Goal: Information Seeking & Learning: Learn about a topic

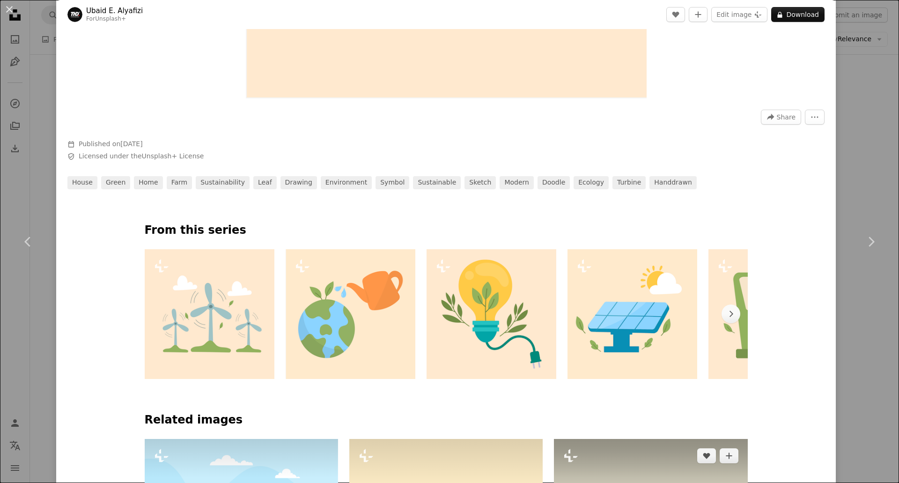
scroll to position [343, 0]
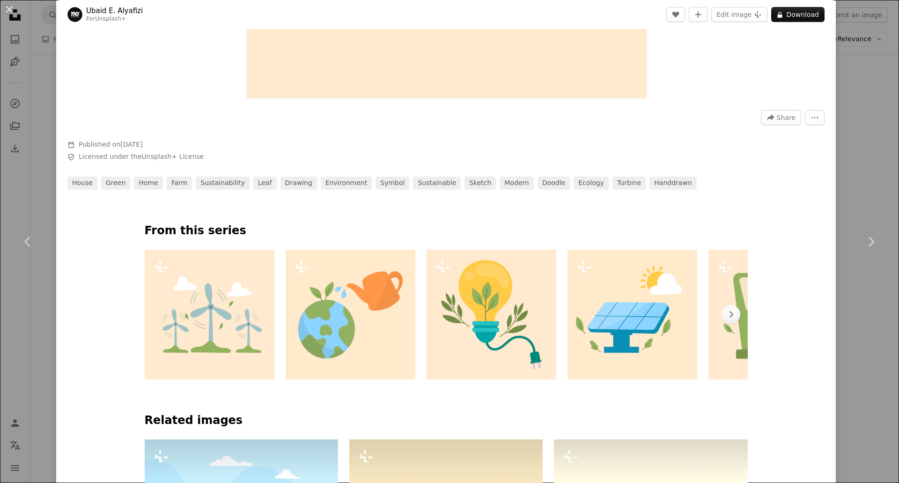
click at [108, 11] on link "Ubaid E. Alyafizi" at bounding box center [114, 10] width 57 height 9
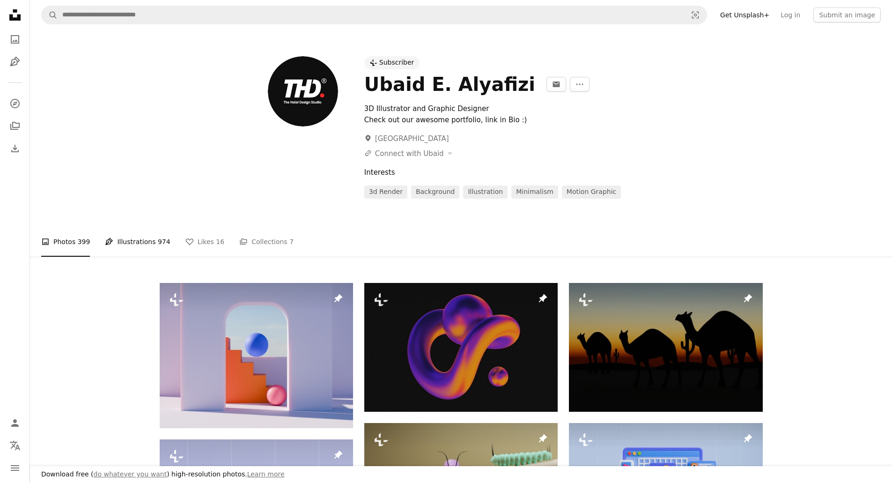
click at [145, 241] on link "Pen Tool Illustrations 974" at bounding box center [137, 242] width 65 height 30
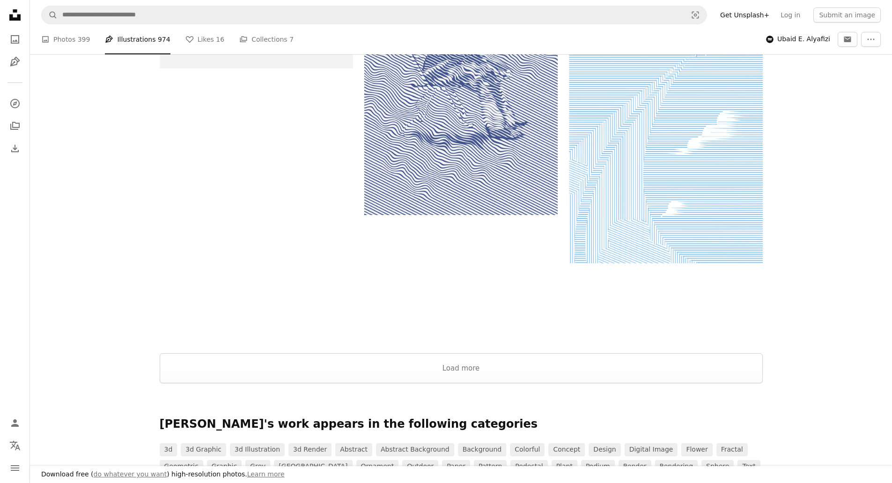
scroll to position [1289, 0]
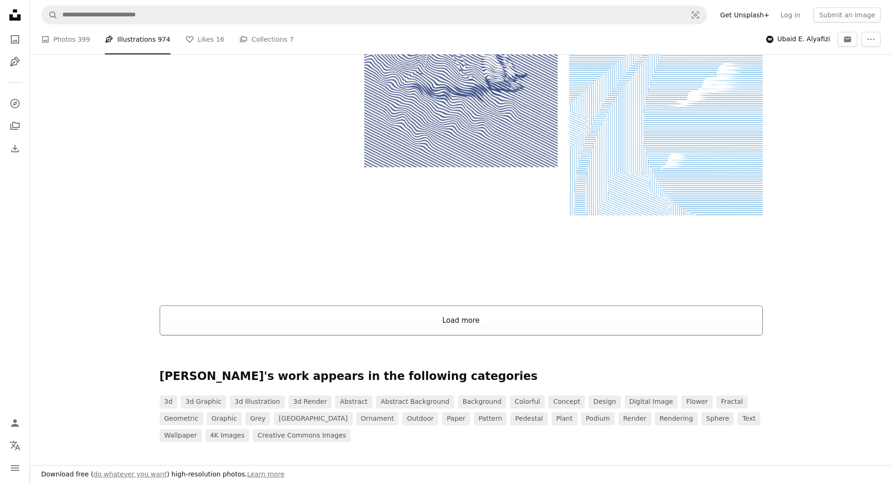
click at [271, 325] on button "Load more" at bounding box center [461, 320] width 603 height 30
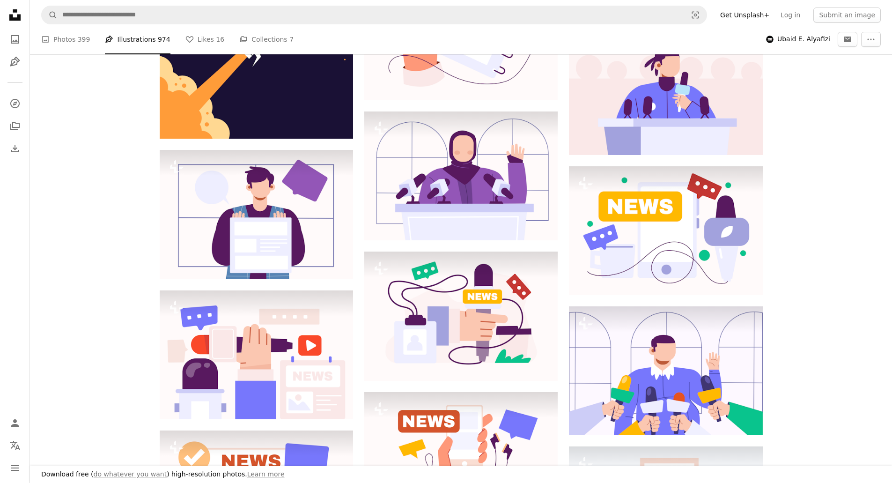
scroll to position [0, 0]
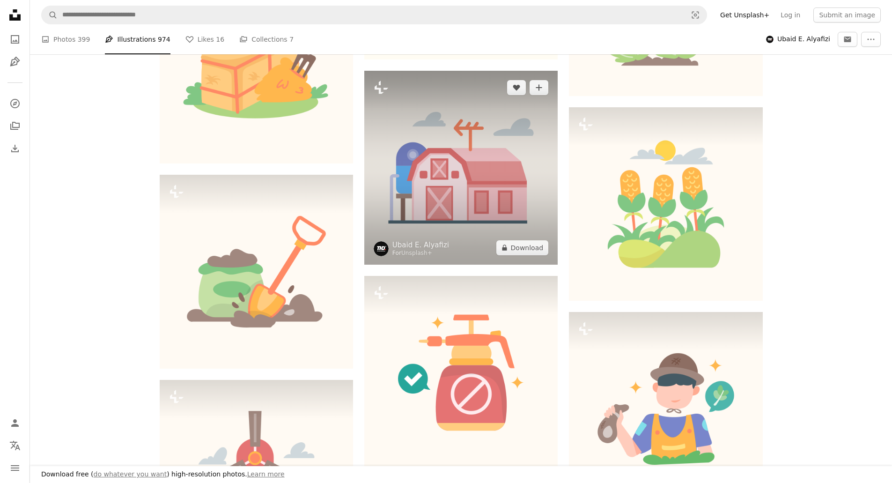
click at [485, 196] on img at bounding box center [460, 167] width 193 height 193
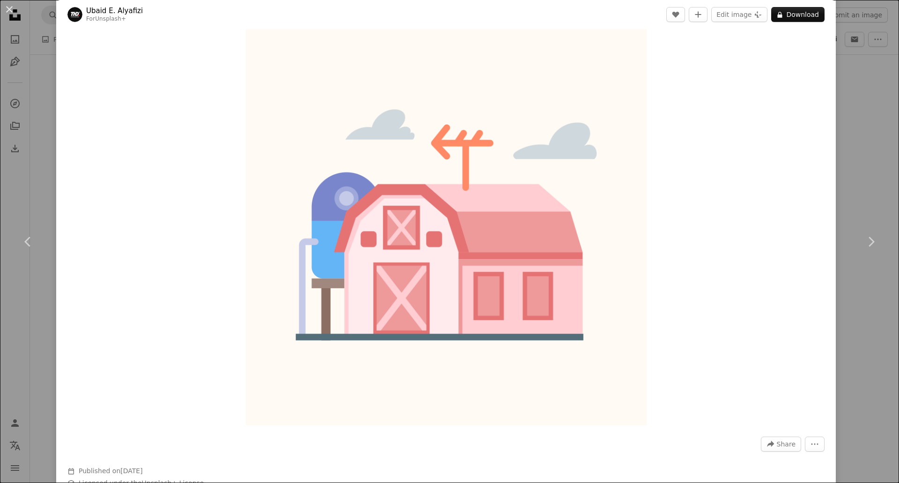
click at [857, 110] on div "An X shape Chevron left Chevron right [PERSON_NAME] Alyafizi For Unsplash+ A he…" at bounding box center [449, 241] width 899 height 483
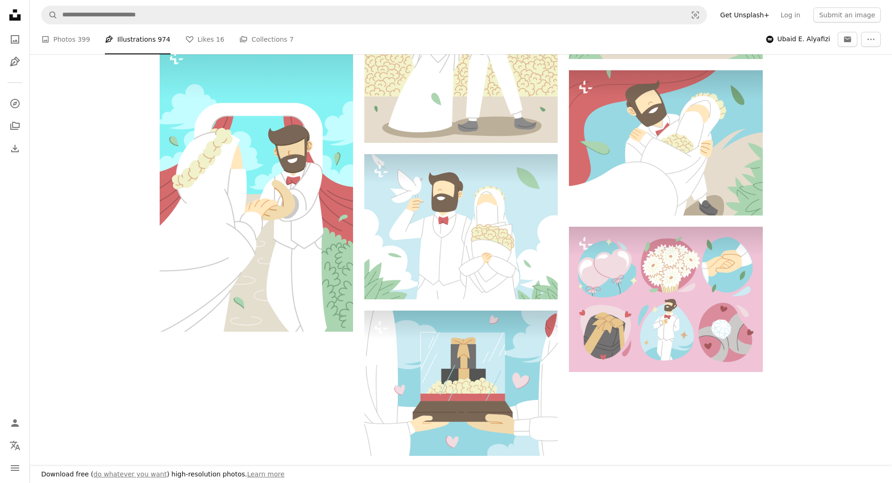
scroll to position [62336, 0]
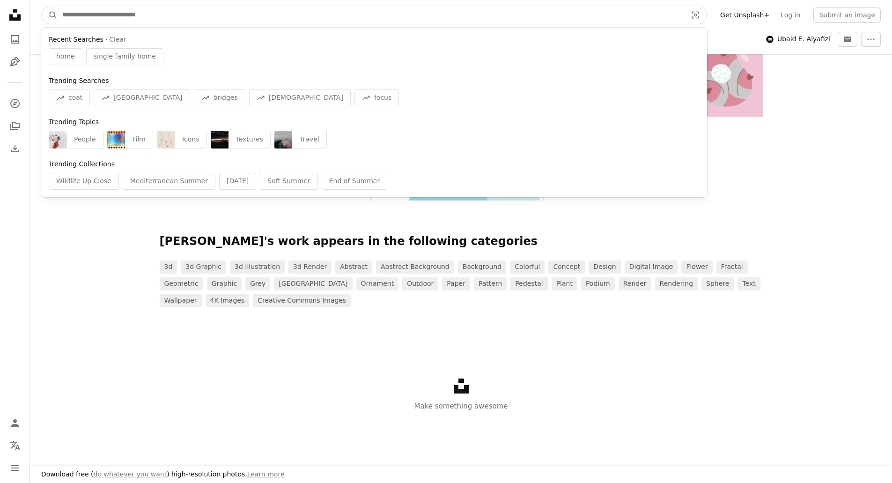
click at [101, 11] on input "Find visuals sitewide" at bounding box center [371, 15] width 626 height 18
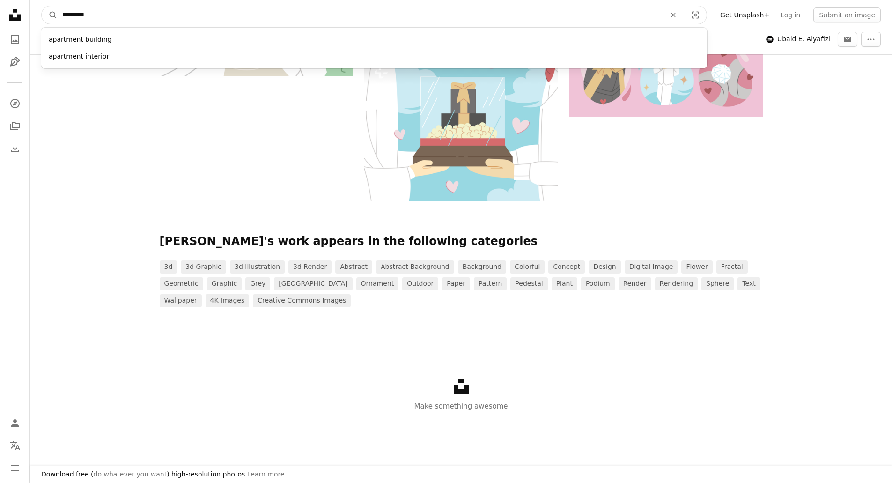
type input "*********"
click at [42, 6] on button "A magnifying glass" at bounding box center [50, 15] width 16 height 18
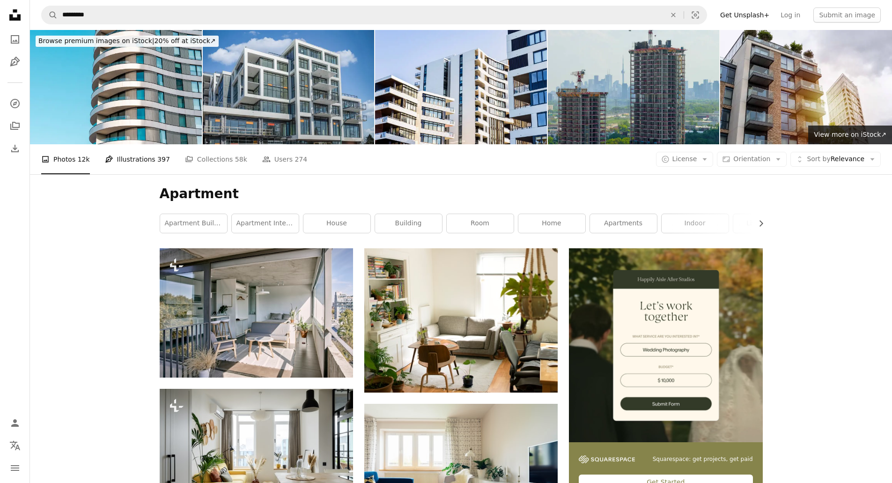
click at [141, 144] on link "Pen Tool Illustrations 397" at bounding box center [137, 159] width 65 height 30
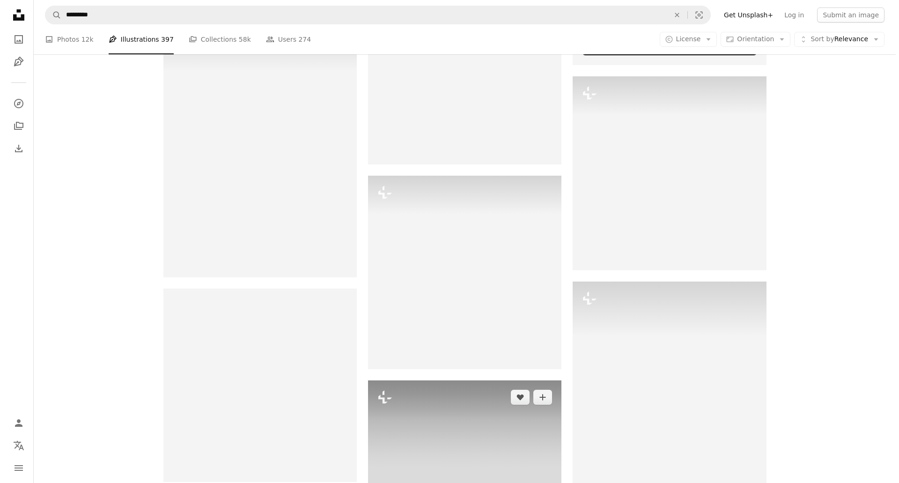
scroll to position [433, 0]
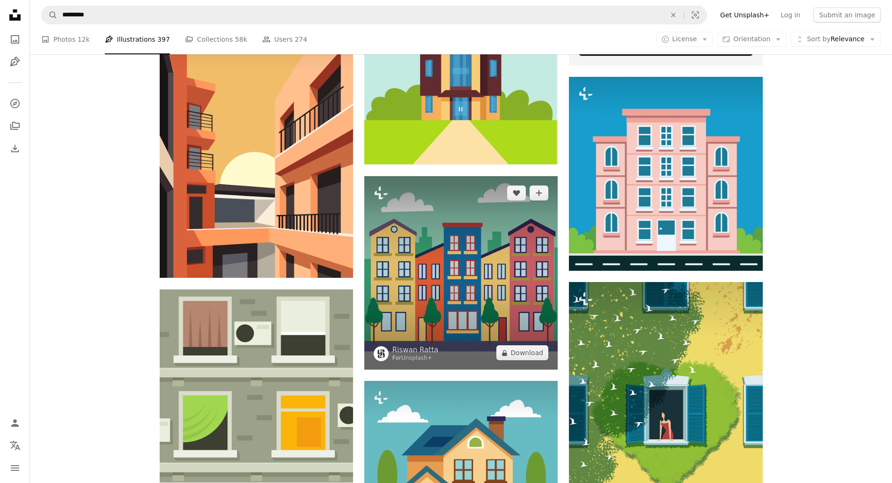
click at [446, 176] on img at bounding box center [460, 272] width 193 height 193
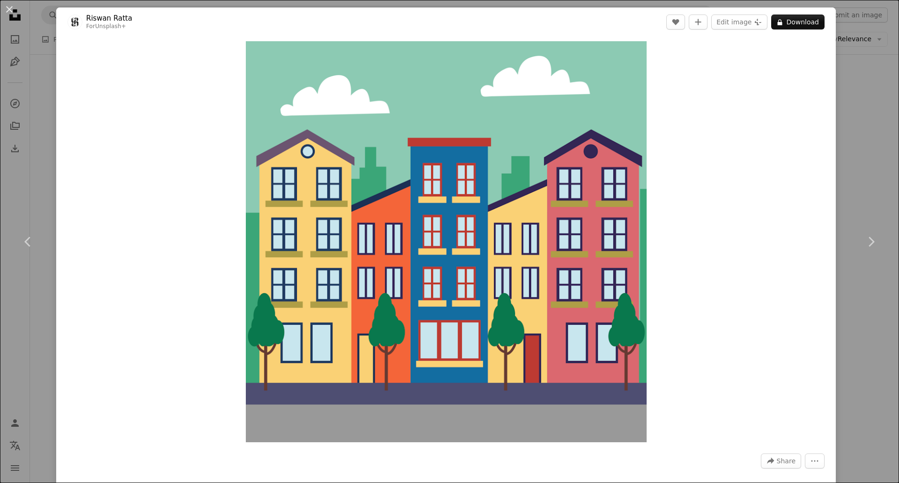
click at [124, 20] on link "Riswan Ratta" at bounding box center [109, 18] width 46 height 9
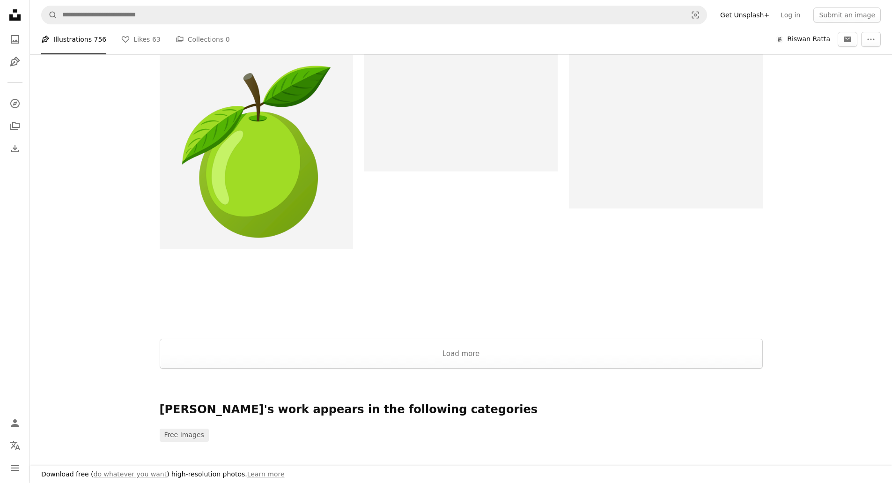
scroll to position [1554, 0]
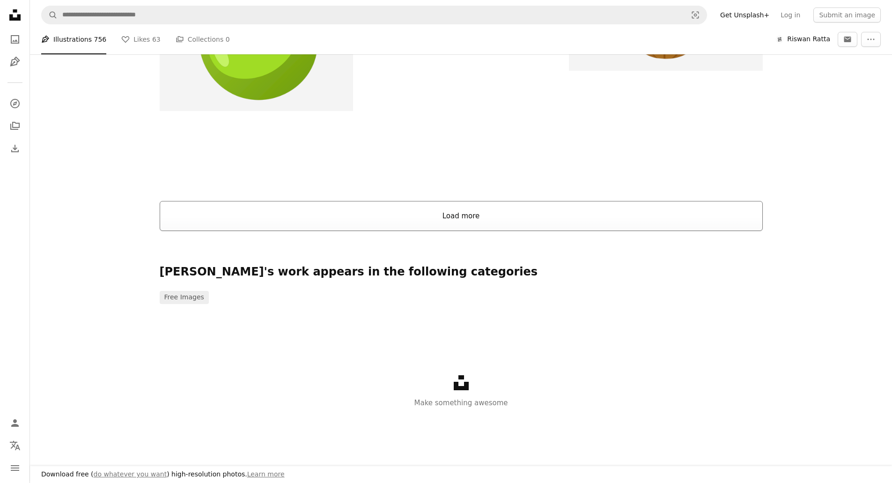
click at [281, 217] on button "Load more" at bounding box center [461, 216] width 603 height 30
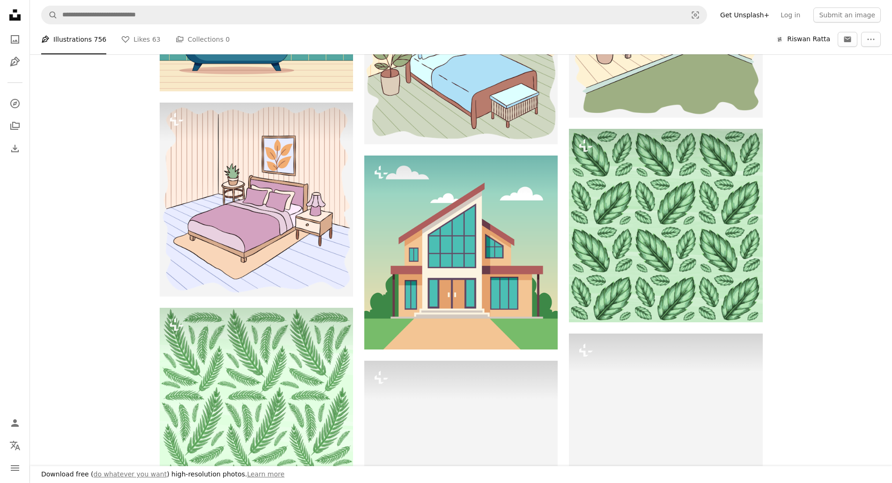
scroll to position [29227, 0]
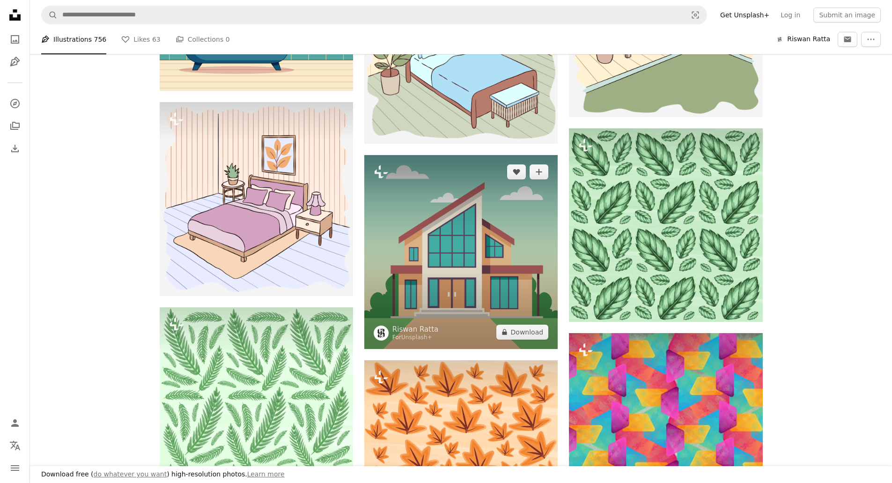
click at [488, 280] on img at bounding box center [460, 251] width 193 height 193
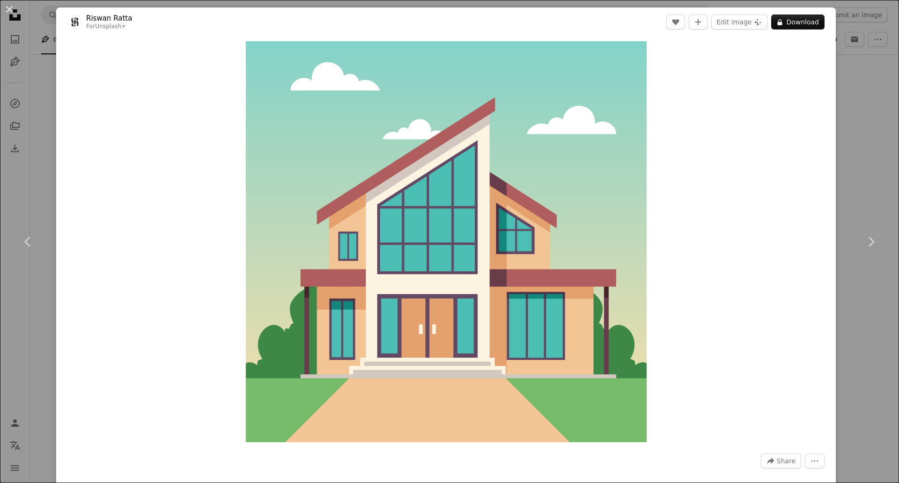
click at [855, 95] on div "An X shape Chevron left Chevron right [PERSON_NAME] For Unsplash+ A heart A plu…" at bounding box center [449, 241] width 899 height 483
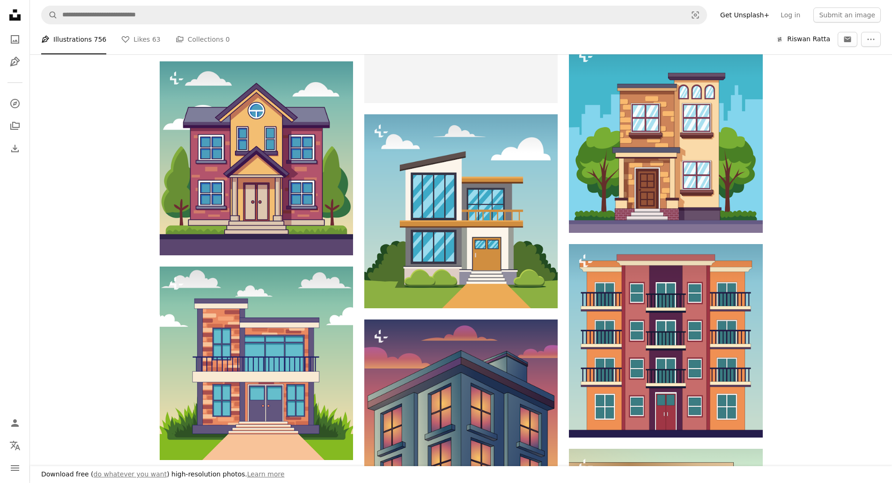
scroll to position [30955, 0]
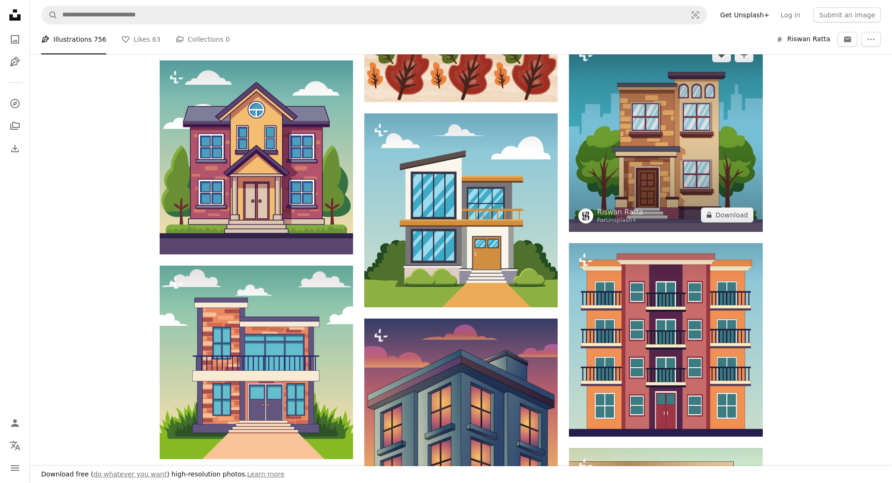
click at [677, 163] on img at bounding box center [665, 134] width 193 height 193
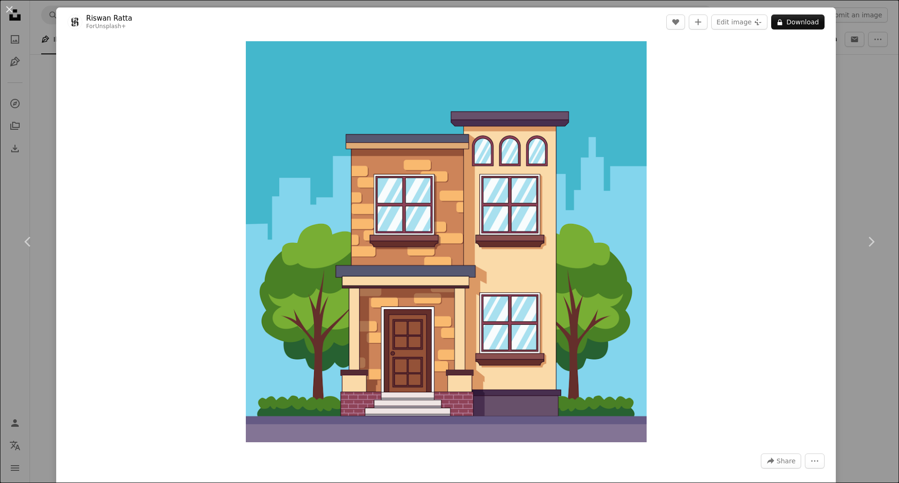
click at [852, 81] on div "An X shape Chevron left Chevron right [PERSON_NAME] For Unsplash+ A heart A plu…" at bounding box center [449, 241] width 899 height 483
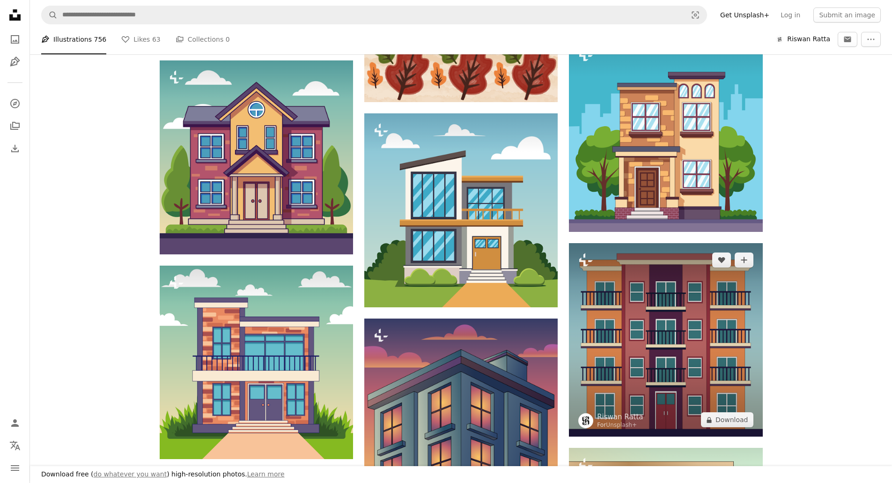
click at [670, 351] on img at bounding box center [665, 339] width 193 height 193
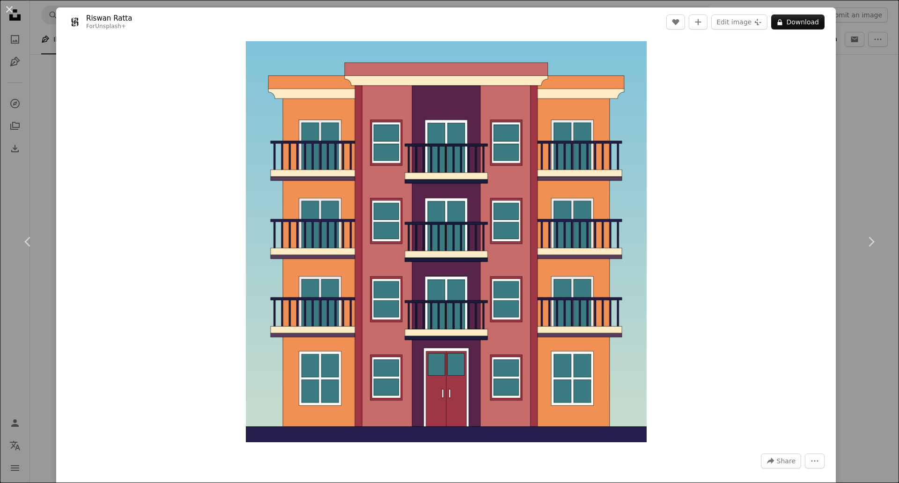
click at [863, 107] on div "An X shape Chevron left Chevron right [PERSON_NAME] For Unsplash+ A heart A plu…" at bounding box center [449, 241] width 899 height 483
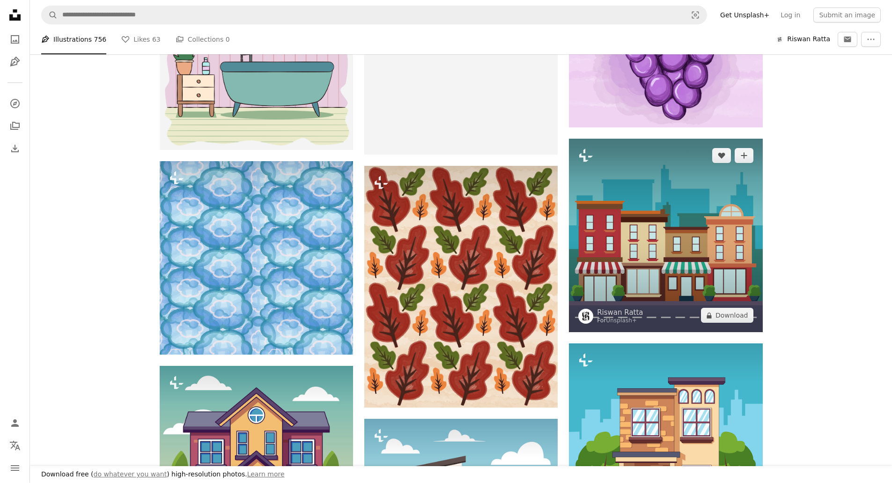
scroll to position [30649, 0]
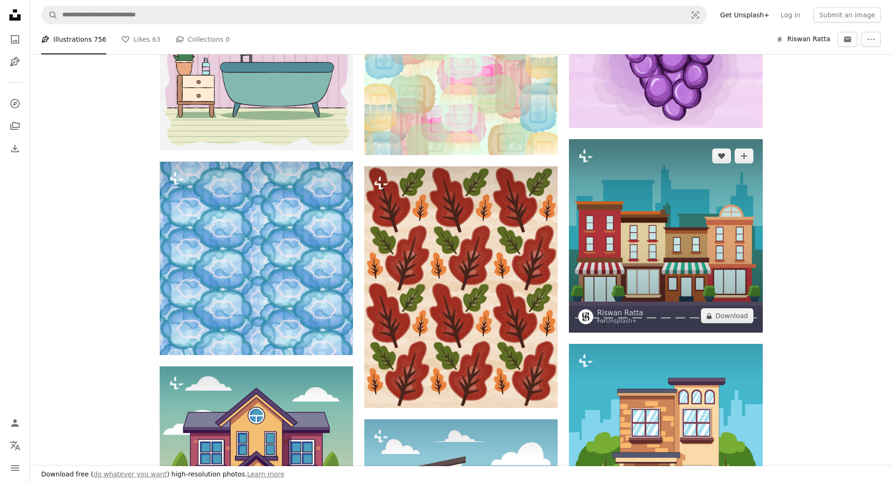
click at [731, 272] on img at bounding box center [665, 235] width 193 height 193
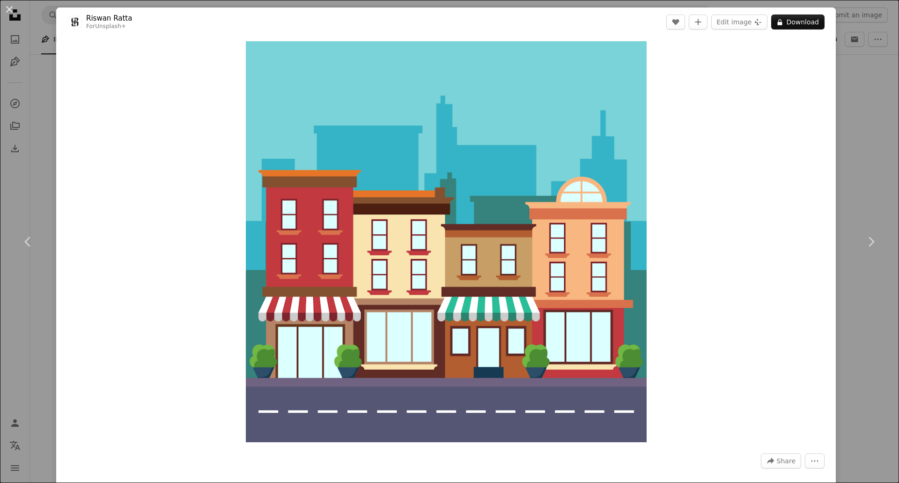
click at [849, 133] on div "An X shape Chevron left Chevron right [PERSON_NAME] For Unsplash+ A heart A plu…" at bounding box center [449, 241] width 899 height 483
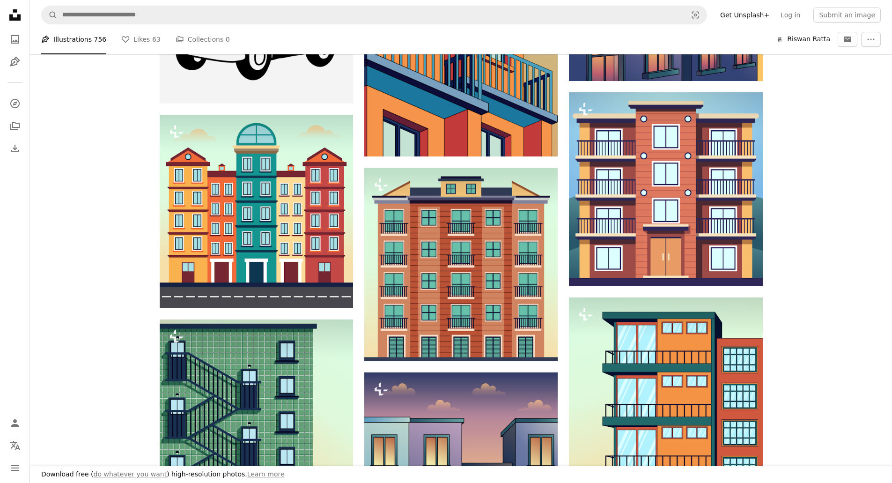
scroll to position [31924, 0]
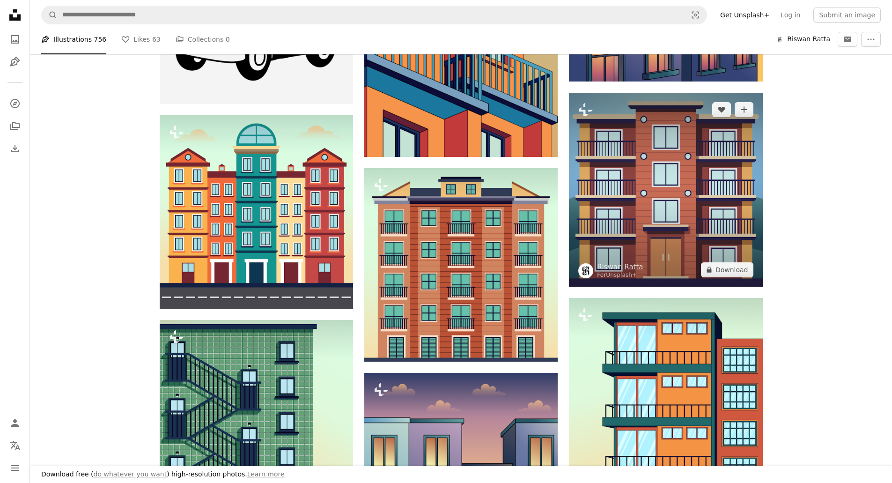
click at [717, 200] on img at bounding box center [665, 189] width 193 height 193
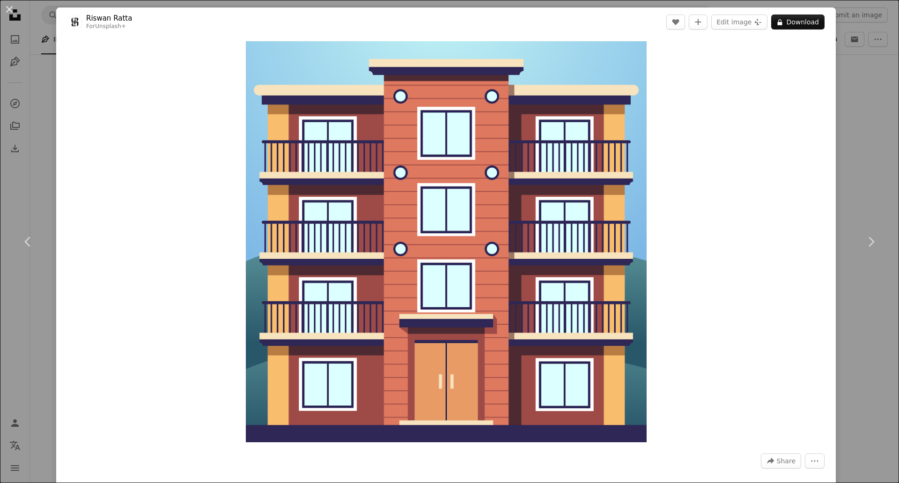
click at [848, 39] on div "An X shape Chevron left Chevron right [PERSON_NAME] For Unsplash+ A heart A plu…" at bounding box center [449, 241] width 899 height 483
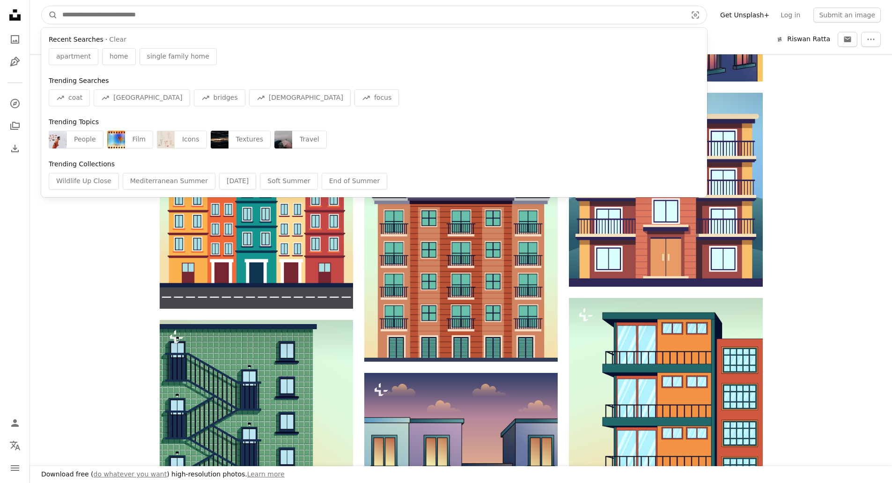
click at [96, 12] on input "Find visuals sitewide" at bounding box center [371, 15] width 626 height 18
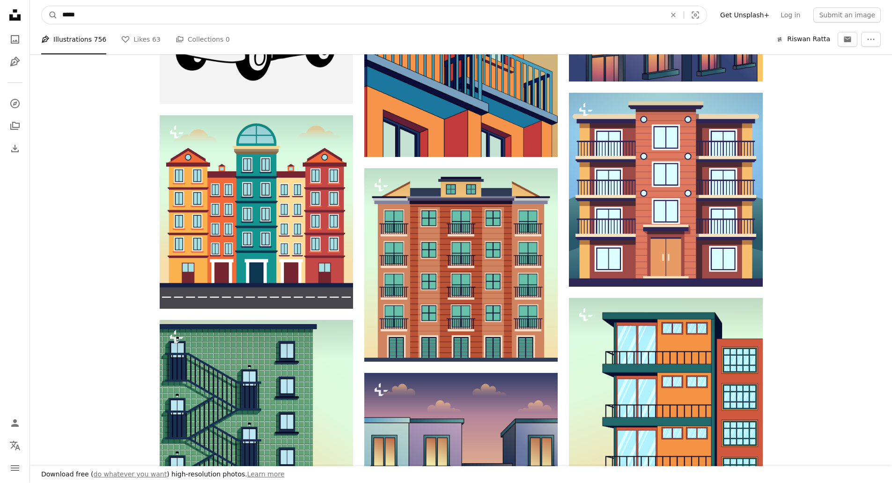
type input "*****"
click at [42, 6] on button "A magnifying glass" at bounding box center [50, 15] width 16 height 18
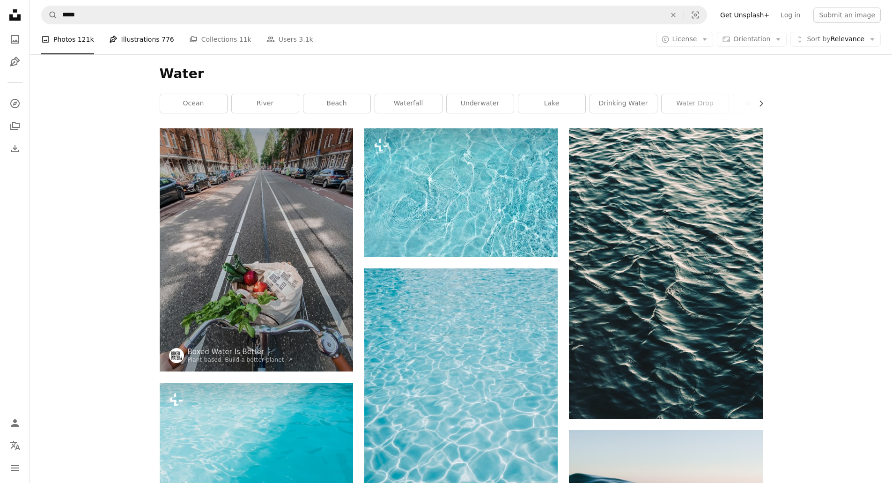
click at [133, 42] on link "Pen Tool Illustrations 776" at bounding box center [141, 39] width 65 height 30
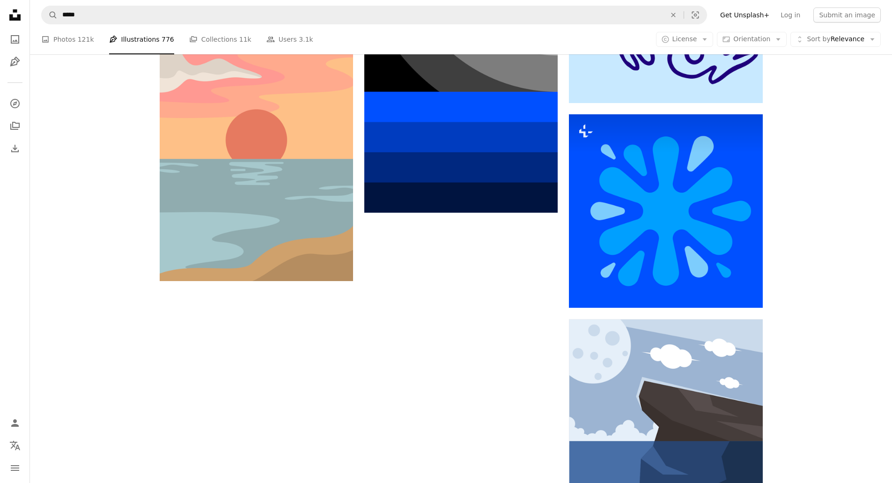
scroll to position [1368, 0]
